Goal: Information Seeking & Learning: Check status

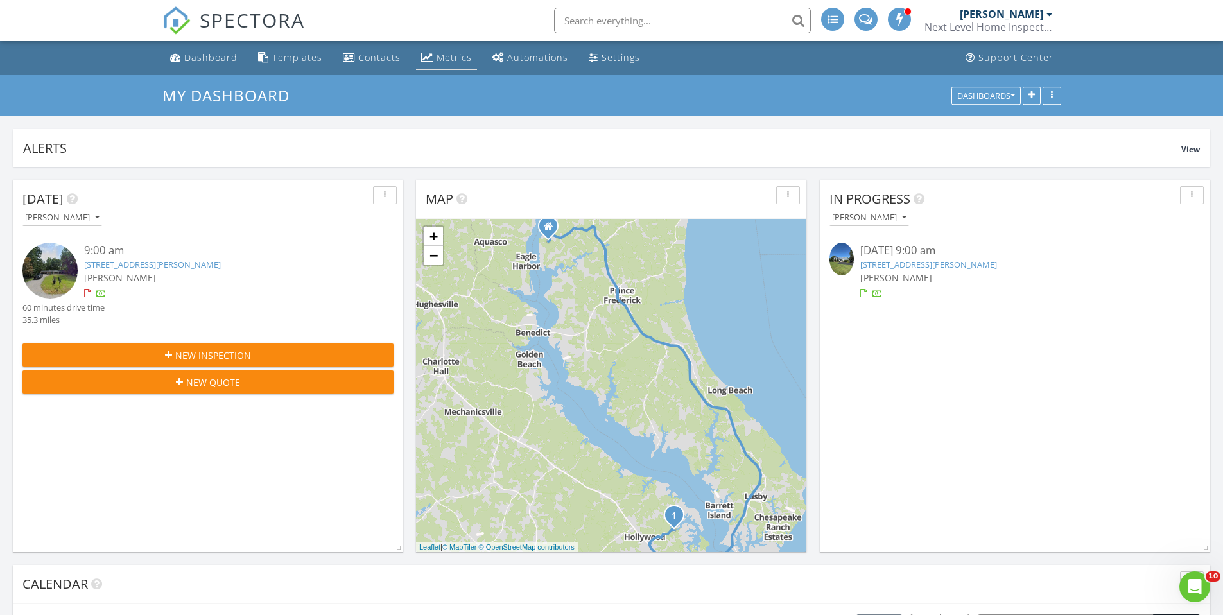
click at [443, 64] on link "Metrics" at bounding box center [446, 58] width 61 height 24
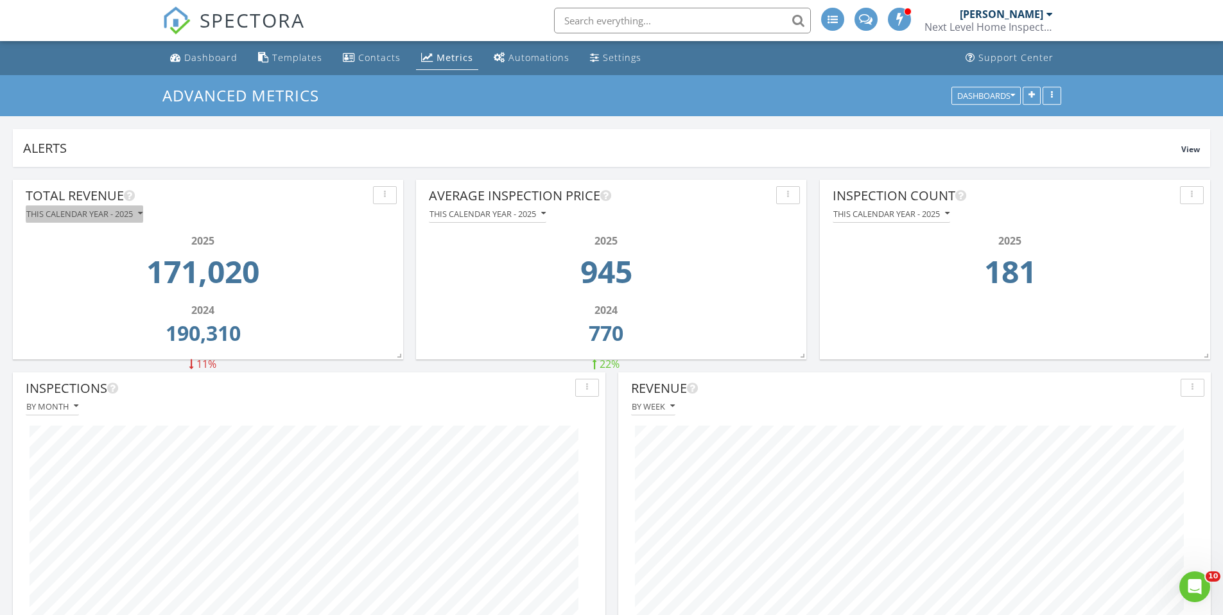
click at [105, 216] on div "This calendar year - 2025" at bounding box center [84, 213] width 116 height 9
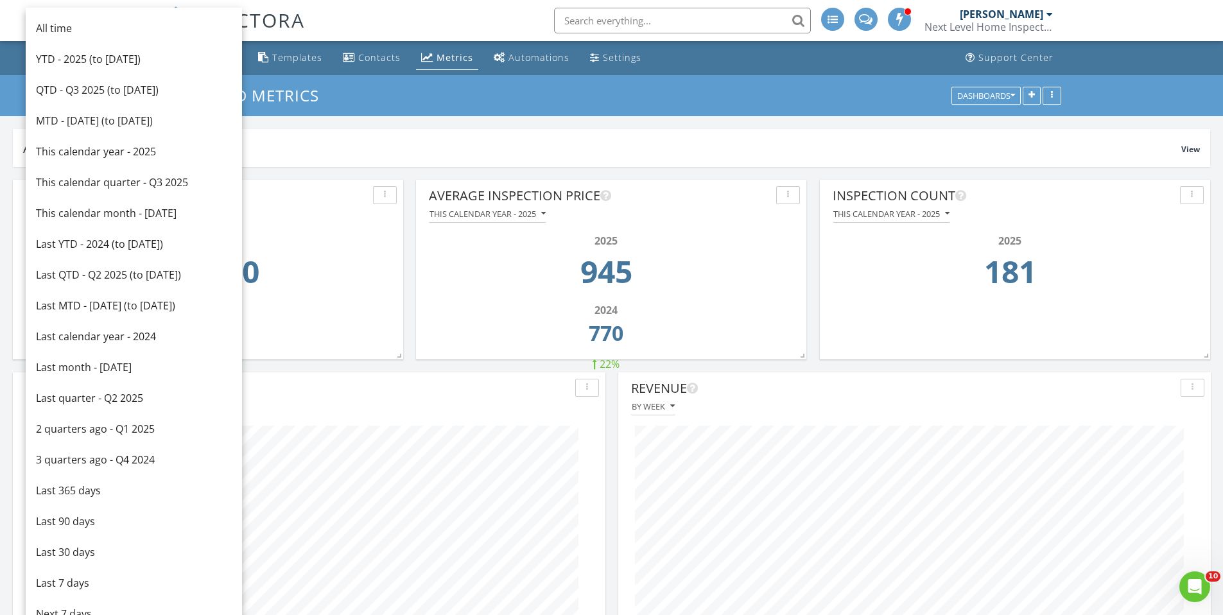
click at [361, 231] on div "2025 171,020 2024 190,310 11%" at bounding box center [207, 329] width 377 height 212
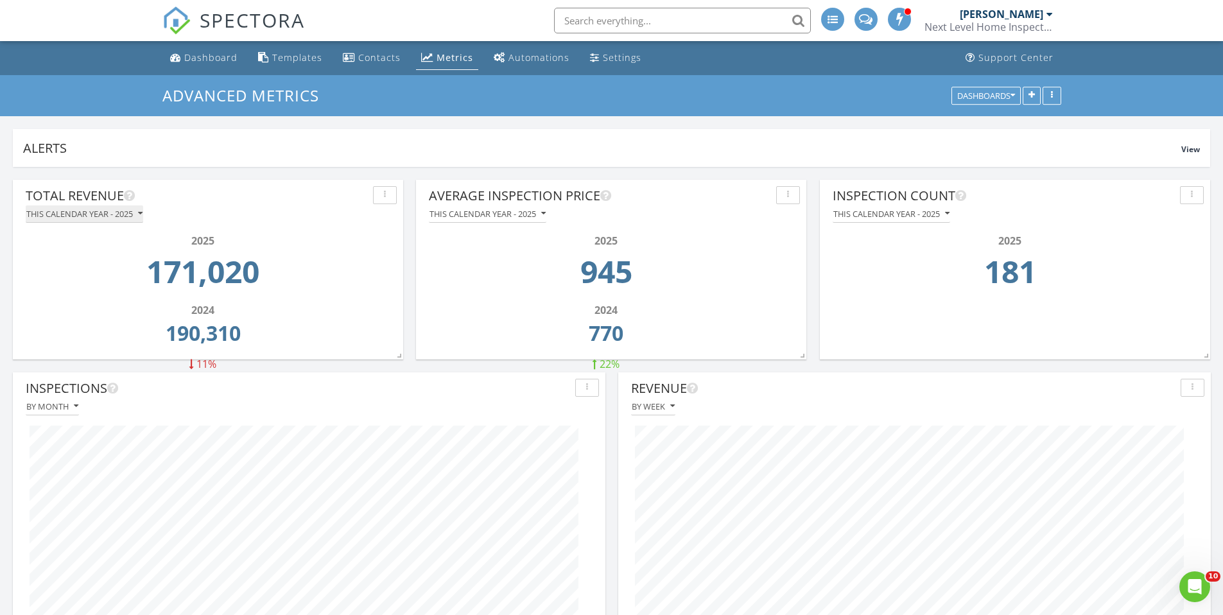
click at [55, 218] on div "This calendar year - 2025" at bounding box center [84, 213] width 116 height 9
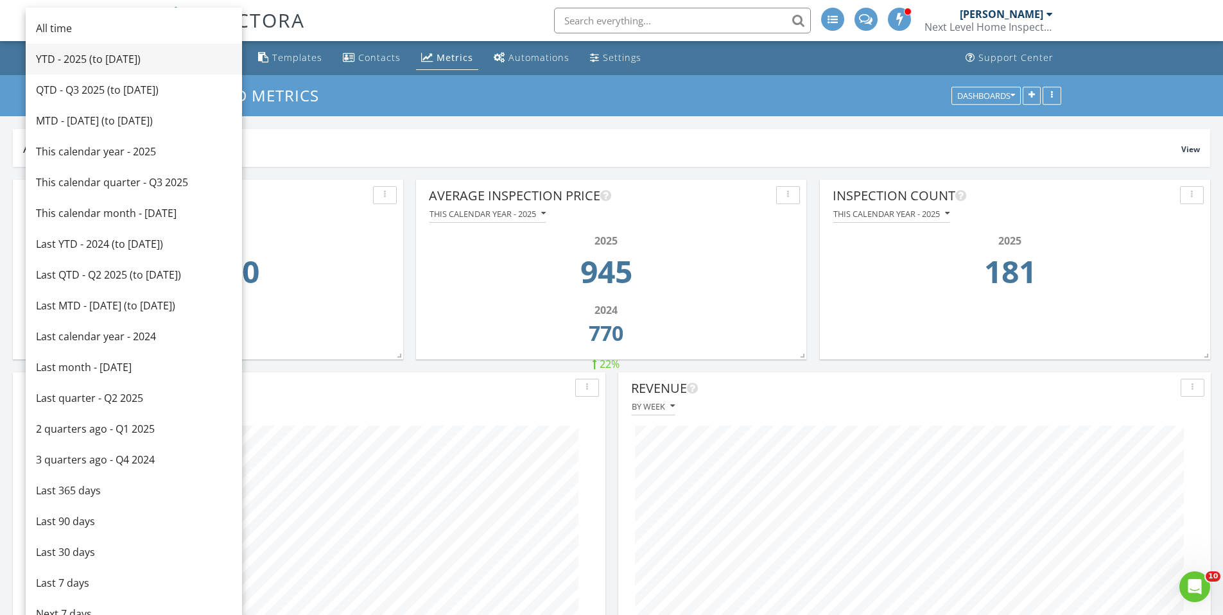
click at [74, 53] on div "YTD - 2025 (to Aug 28th)" at bounding box center [134, 58] width 196 height 15
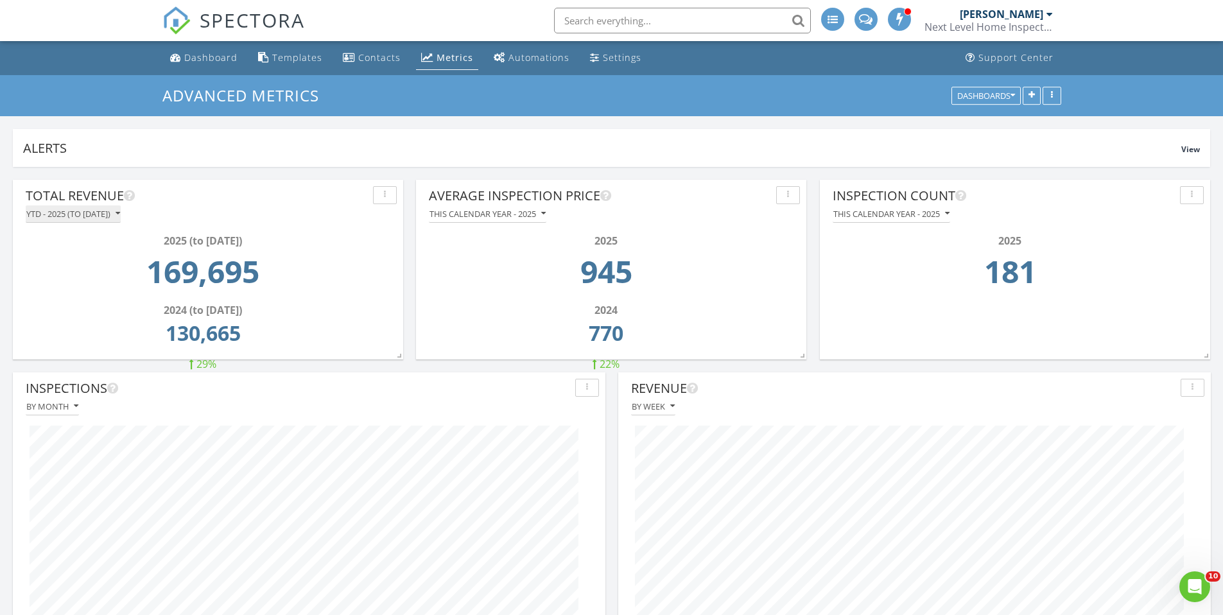
click at [112, 214] on div "YTD - 2025 (to Aug 28th)" at bounding box center [73, 213] width 94 height 9
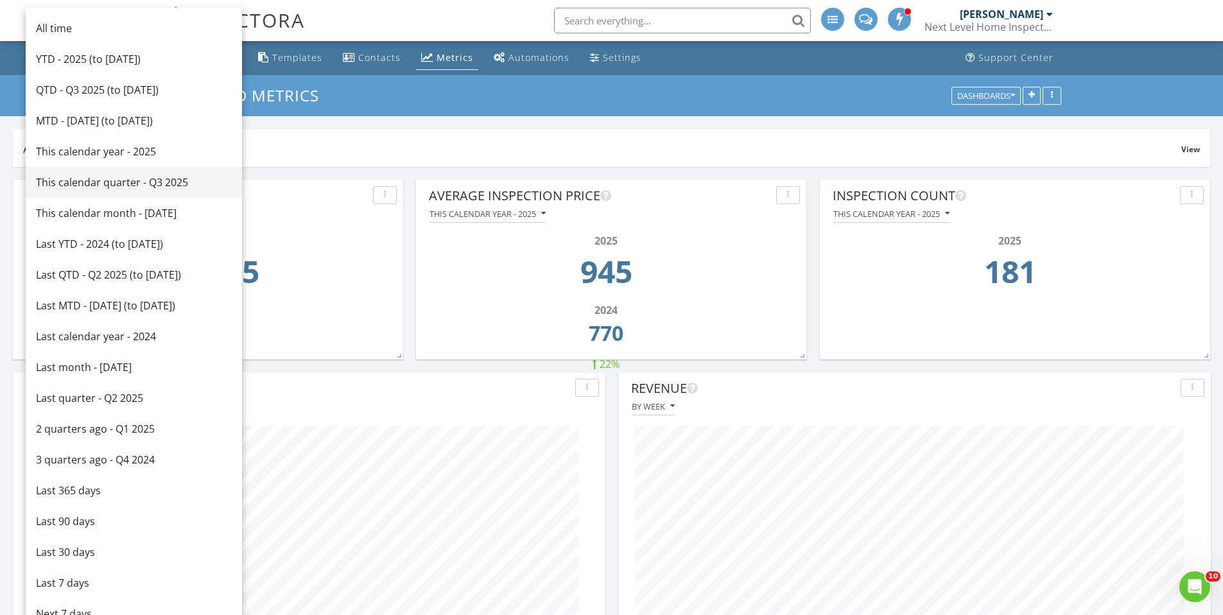
click at [70, 188] on div "This calendar quarter - Q3 2025" at bounding box center [134, 182] width 196 height 15
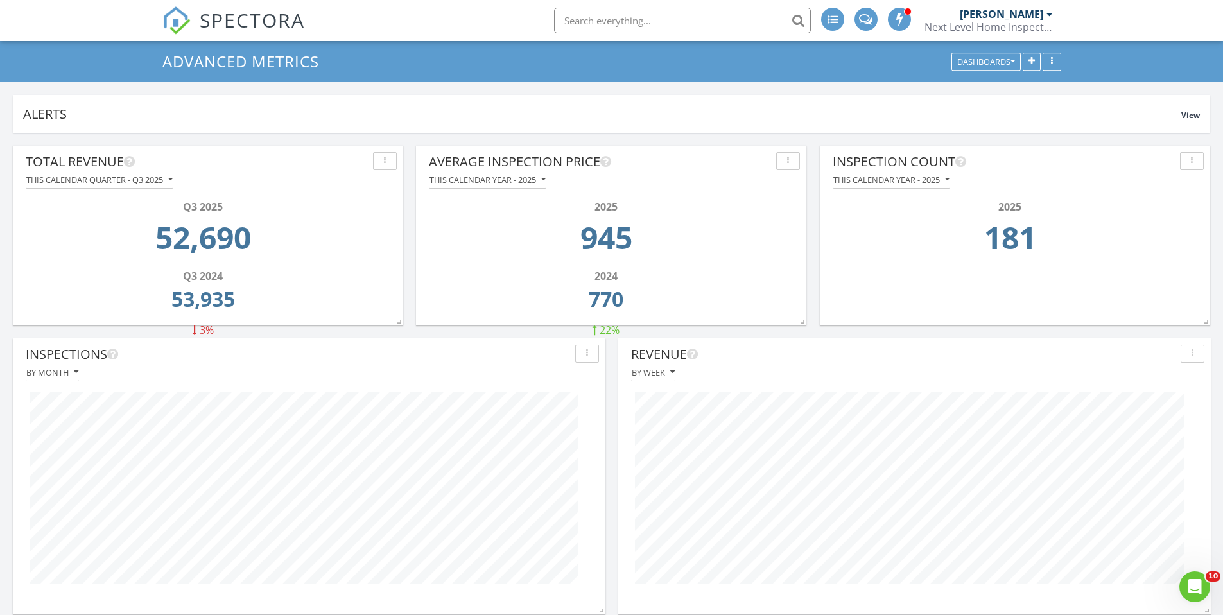
scroll to position [64, 0]
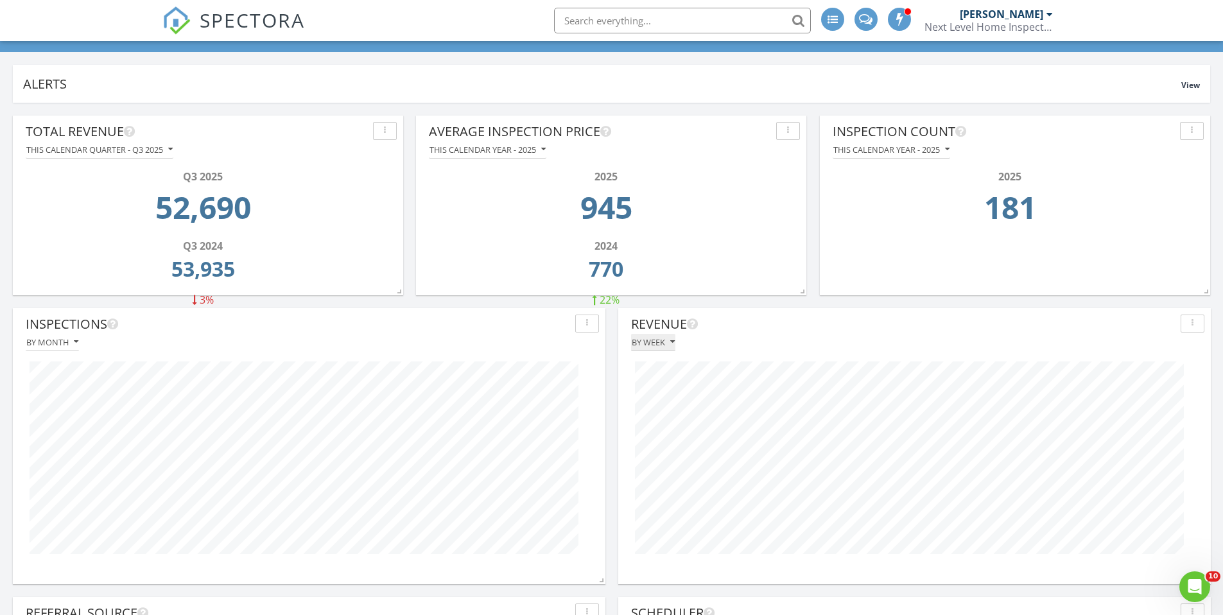
click at [659, 338] on div "By week" at bounding box center [653, 342] width 43 height 9
click at [669, 373] on div "By month" at bounding box center [684, 371] width 87 height 15
